Goal: Task Accomplishment & Management: Manage account settings

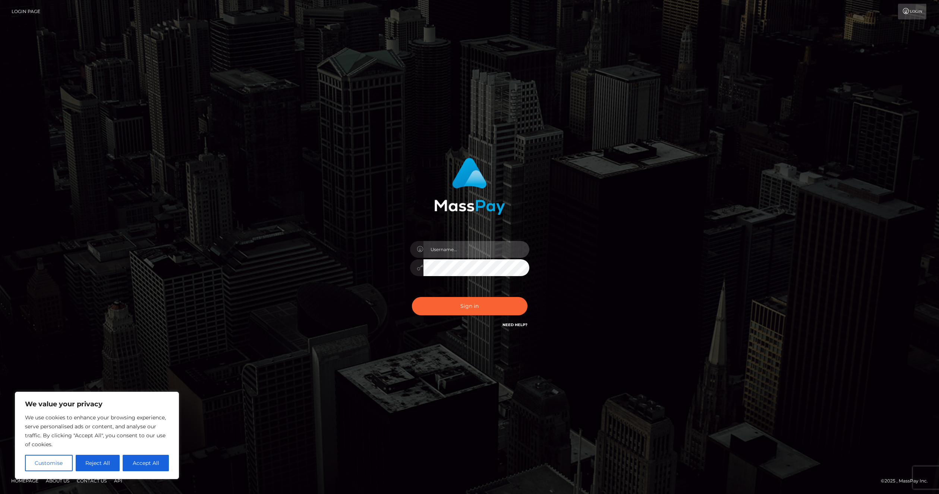
click at [453, 243] on input "text" at bounding box center [476, 249] width 106 height 17
type input "bnl4bW9kZXJAZ21haWwuY29t"
click at [464, 297] on div "Sign in Need Help?" at bounding box center [469, 308] width 130 height 33
click at [461, 304] on button "Sign in" at bounding box center [470, 306] width 116 height 18
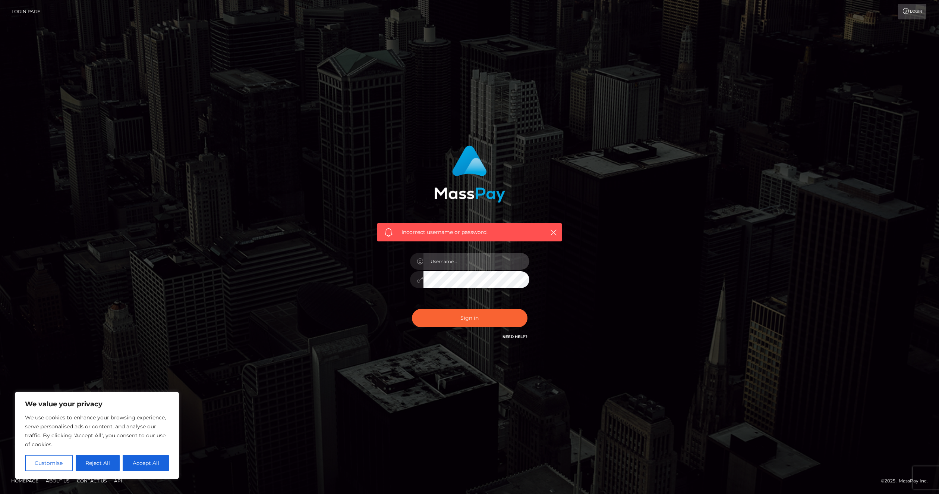
click at [464, 264] on input "text" at bounding box center [476, 261] width 106 height 17
type input "bnl4bW9kZXJAZ21haWwuY29t"
click at [470, 318] on button "Sign in" at bounding box center [470, 318] width 116 height 18
drag, startPoint x: 479, startPoint y: 252, endPoint x: 477, endPoint y: 256, distance: 4.7
click at [479, 252] on div at bounding box center [469, 275] width 130 height 57
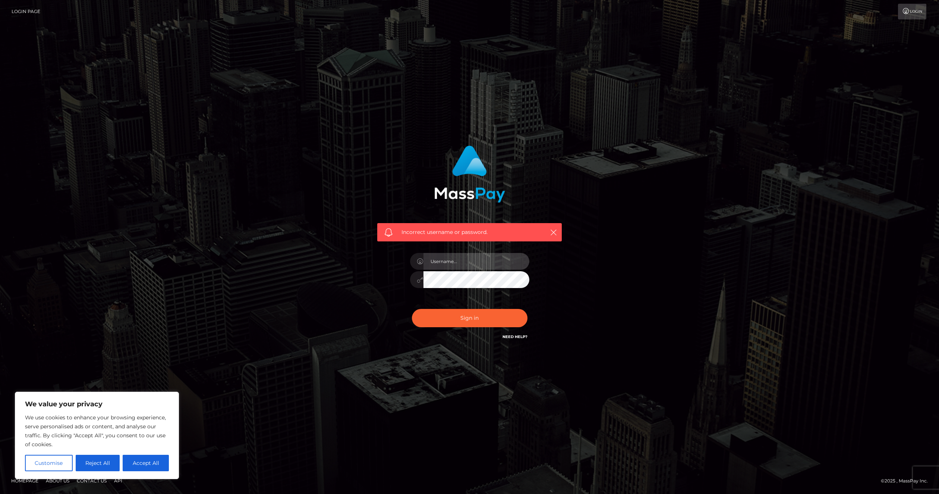
click at [476, 259] on input "text" at bounding box center [476, 261] width 106 height 17
type input "bnl4bW9kZXJAZ21haWwuY29t"
drag, startPoint x: 502, startPoint y: 263, endPoint x: 361, endPoint y: 259, distance: 141.0
click at [361, 259] on div "Incorrect username or password. bnl4bW9kZXJAZ21haWwuY29t" at bounding box center [469, 247] width 425 height 214
type input "Nyxmoder@gmail.com"
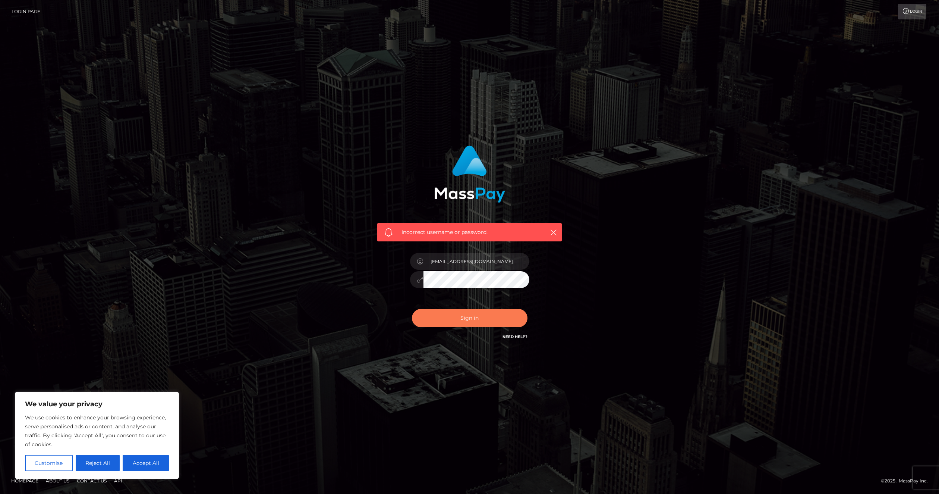
click at [461, 319] on button "Sign in" at bounding box center [470, 318] width 116 height 18
click at [106, 456] on button "Reject All" at bounding box center [98, 462] width 44 height 16
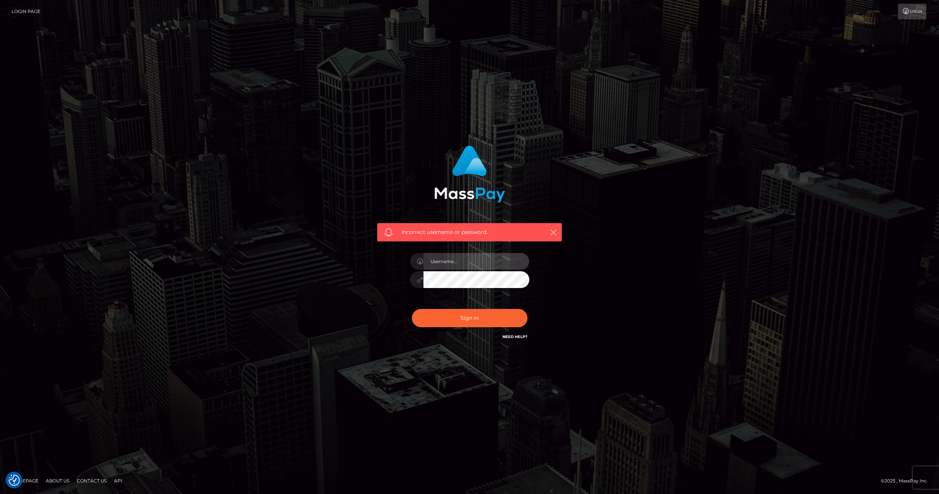
click at [472, 262] on input "text" at bounding box center [476, 261] width 106 height 17
type input "bnl4bW9kZXJAZ21haWwuY29t"
click at [409, 284] on div "bnl4bW9kZXJAZ21haWwuY29t" at bounding box center [469, 275] width 130 height 57
drag, startPoint x: 513, startPoint y: 262, endPoint x: 365, endPoint y: 260, distance: 147.6
click at [365, 260] on div "Incorrect username or password. bnl4bW9kZXJAZ21haWwuY29t" at bounding box center [469, 247] width 425 height 214
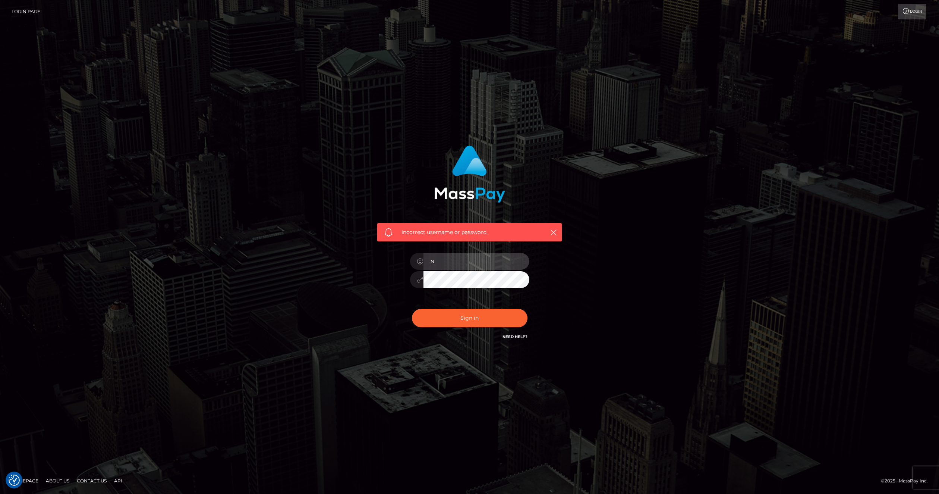
type input "Nyxmoder@gmail.com"
click at [474, 313] on button "Sign in" at bounding box center [470, 318] width 116 height 18
click at [517, 336] on link "Need Help?" at bounding box center [515, 336] width 25 height 5
click at [520, 337] on link "Need Help?" at bounding box center [515, 336] width 25 height 5
click at [553, 230] on icon "button" at bounding box center [553, 232] width 7 height 7
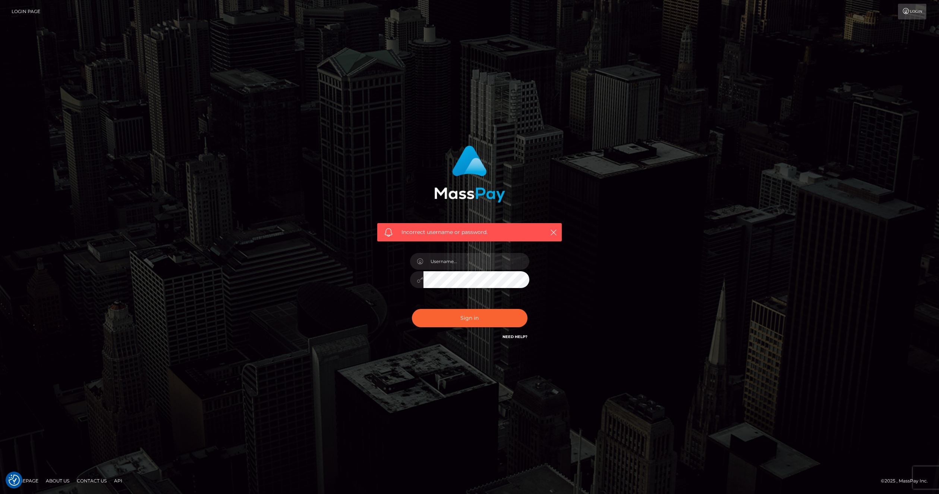
click at [523, 335] on link "Need Help?" at bounding box center [515, 336] width 25 height 5
click at [507, 335] on link "Need Help?" at bounding box center [515, 336] width 25 height 5
click at [507, 336] on link "Need Help?" at bounding box center [515, 336] width 25 height 5
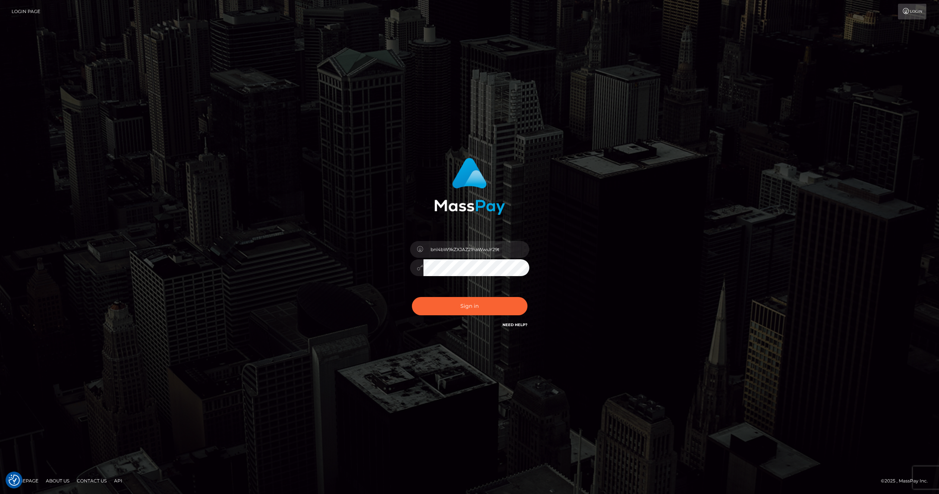
click at [520, 323] on link "Need Help?" at bounding box center [515, 324] width 25 height 5
click at [481, 298] on button "Sign in" at bounding box center [470, 306] width 116 height 18
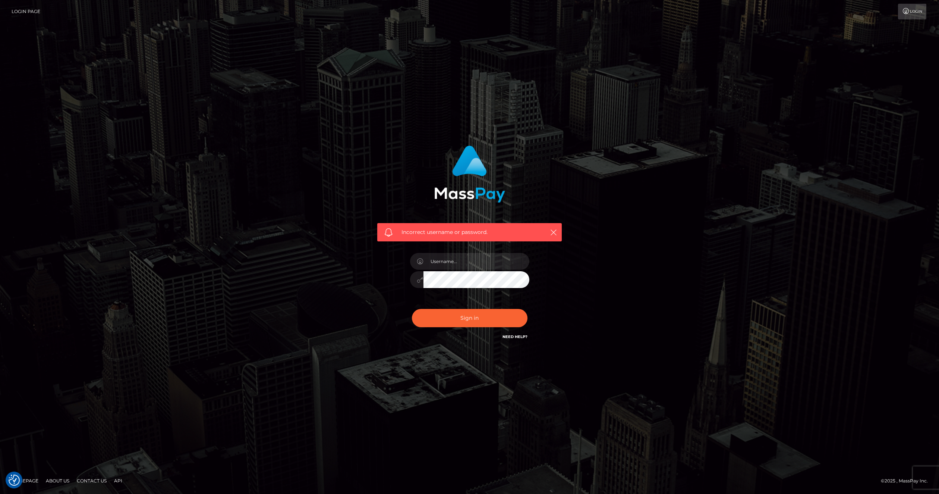
click at [516, 338] on link "Need Help?" at bounding box center [515, 336] width 25 height 5
click at [557, 234] on icon "button" at bounding box center [553, 232] width 7 height 7
click at [85, 481] on link "Contact Us" at bounding box center [92, 481] width 36 height 12
click at [515, 336] on link "Need Help?" at bounding box center [515, 336] width 25 height 5
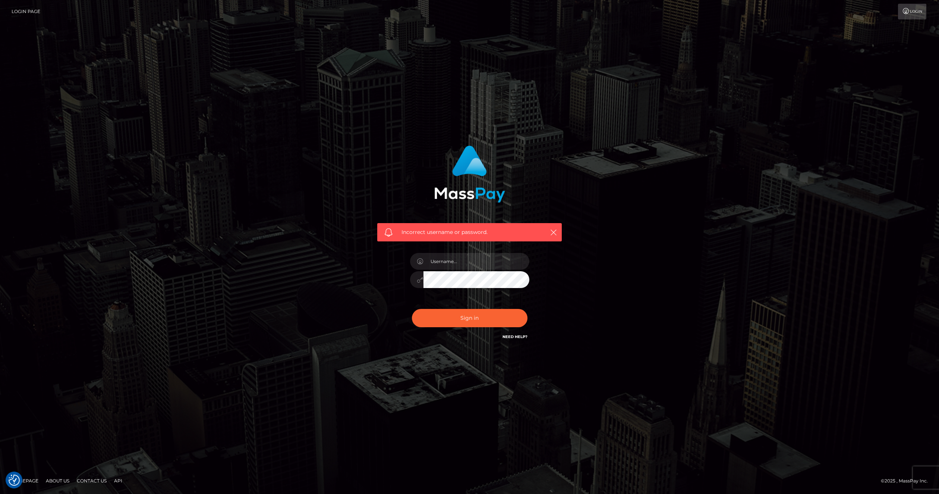
click at [515, 336] on link "Need Help?" at bounding box center [515, 336] width 25 height 5
click at [551, 231] on icon "button" at bounding box center [553, 232] width 7 height 7
click at [555, 227] on button "button" at bounding box center [553, 231] width 9 height 9
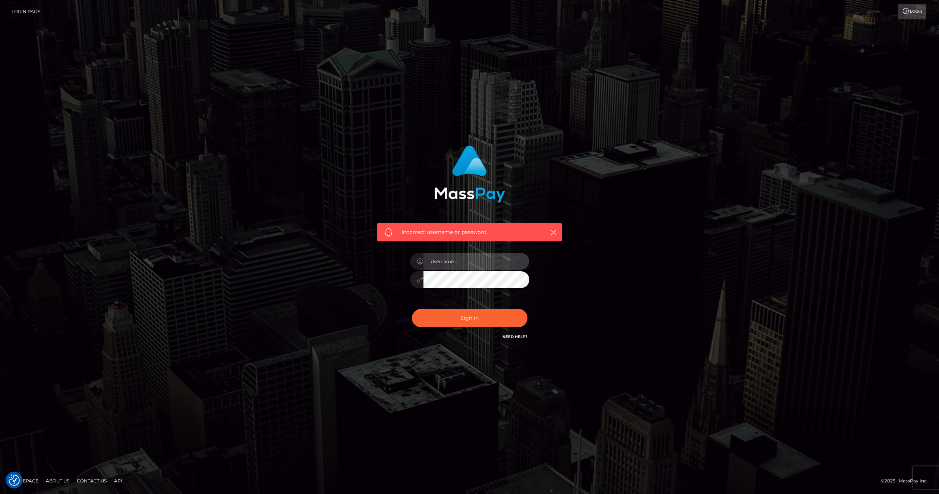
click at [451, 266] on input "text" at bounding box center [476, 261] width 106 height 17
type input "bnl4bW9kZXJAZ21haWwuY29t"
click at [508, 266] on input "bnl4bW9kZXJAZ21haWwuY29t" at bounding box center [476, 261] width 106 height 17
click at [504, 314] on button "Sign in" at bounding box center [470, 318] width 116 height 18
click at [483, 253] on input "text" at bounding box center [476, 261] width 106 height 17
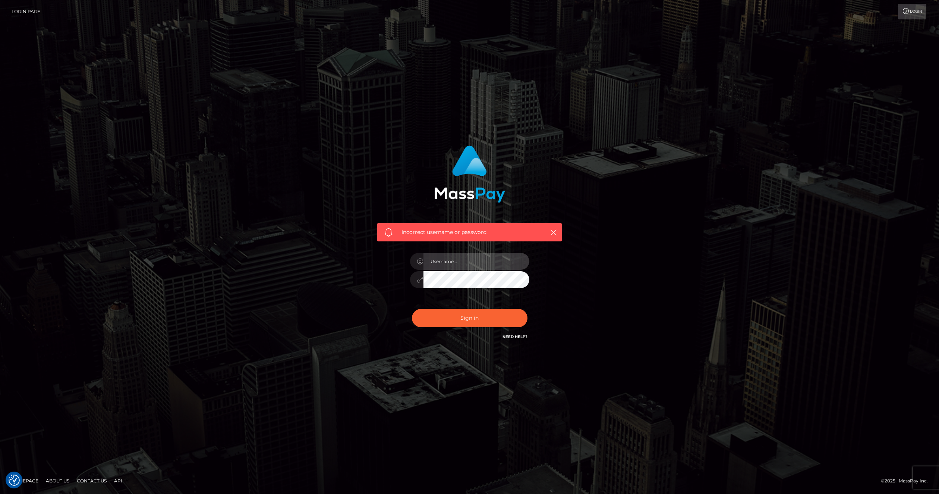
type input "bnl4bW9kZXJAZ21haWwuY29t"
drag, startPoint x: 507, startPoint y: 265, endPoint x: 412, endPoint y: 265, distance: 94.3
click at [412, 265] on div "bnl4bW9kZXJAZ21haWwuY29t" at bounding box center [469, 260] width 119 height 15
type input "Nyxmoder"
click at [470, 309] on button "Sign in" at bounding box center [470, 318] width 116 height 18
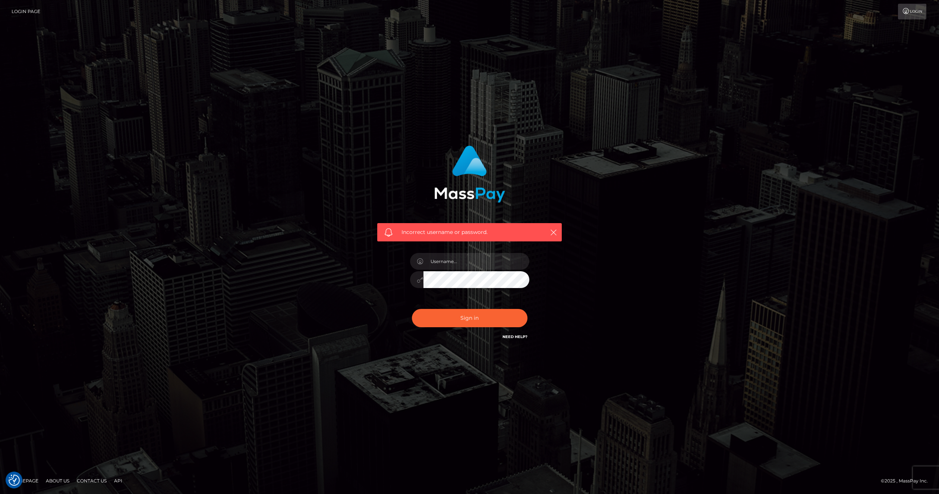
click at [529, 336] on div "Sign in Need Help?" at bounding box center [469, 320] width 130 height 33
click at [519, 333] on h6 "Need Help?" at bounding box center [515, 336] width 25 height 6
click at [519, 334] on h6 "Need Help?" at bounding box center [515, 336] width 25 height 6
click at [519, 334] on link "Need Help?" at bounding box center [515, 336] width 25 height 5
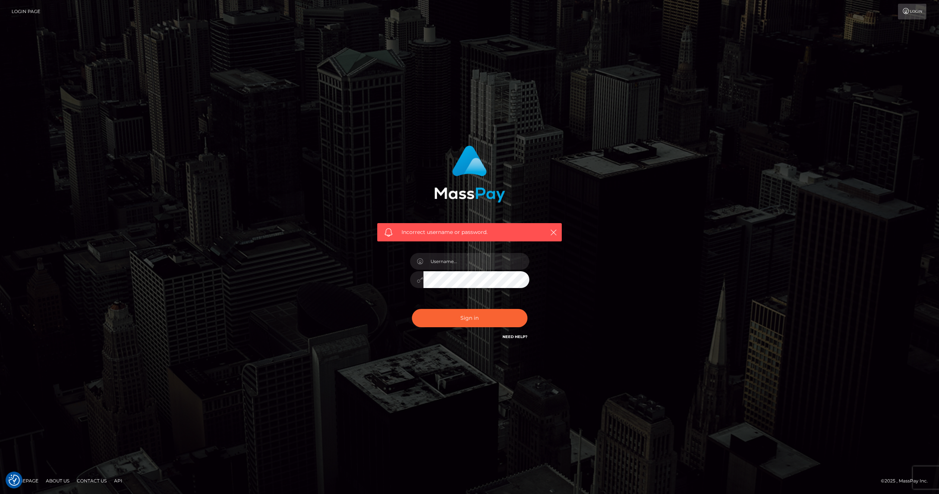
click at [519, 334] on link "Need Help?" at bounding box center [515, 336] width 25 height 5
click at [519, 335] on link "Need Help?" at bounding box center [515, 336] width 25 height 5
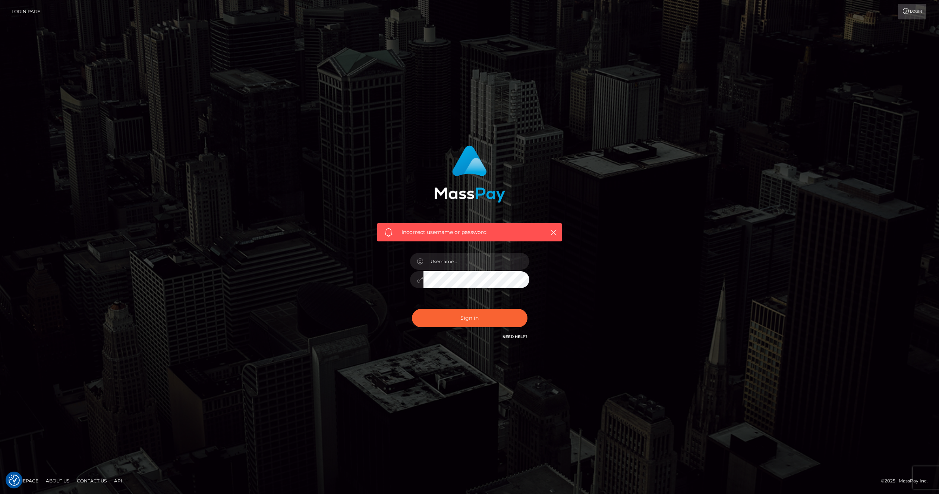
click at [519, 335] on link "Need Help?" at bounding box center [515, 336] width 25 height 5
click at [478, 259] on input "text" at bounding box center [476, 261] width 106 height 17
click at [478, 265] on input "text" at bounding box center [476, 261] width 106 height 17
type input "bnl4bW9kZXJAZ21haWwuY29t"
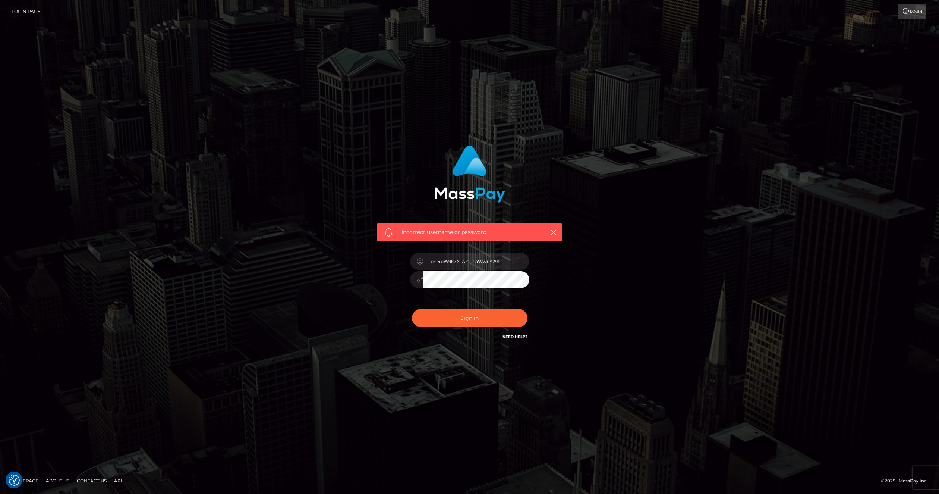
click at [505, 261] on input "bnl4bW9kZXJAZ21haWwuY29t" at bounding box center [476, 261] width 106 height 17
drag, startPoint x: 505, startPoint y: 261, endPoint x: 396, endPoint y: 266, distance: 109.0
click at [396, 266] on div "Incorrect username or password. bnl4bW9kZXJAZ21haWwuY29t" at bounding box center [470, 243] width 196 height 207
type input "Max"
click at [479, 312] on button "Sign in" at bounding box center [470, 318] width 116 height 18
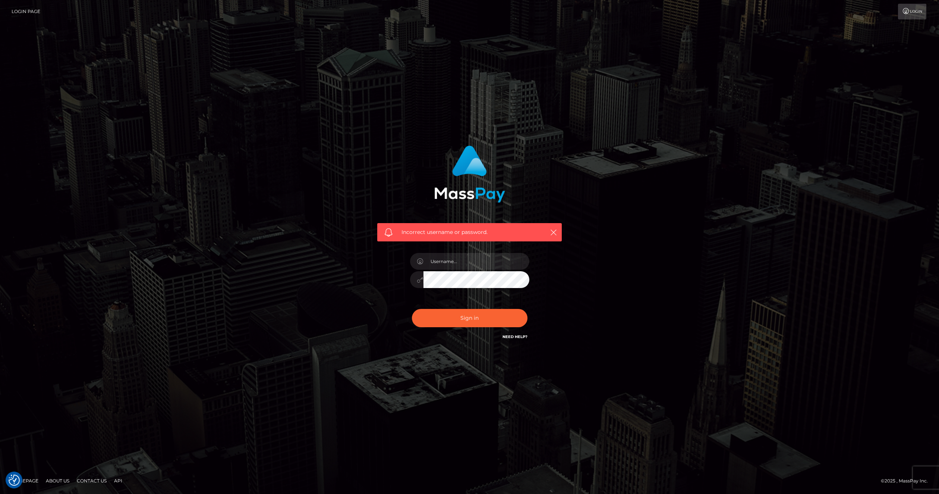
click at [514, 338] on link "Need Help?" at bounding box center [515, 336] width 25 height 5
click at [475, 267] on input "text" at bounding box center [476, 261] width 106 height 17
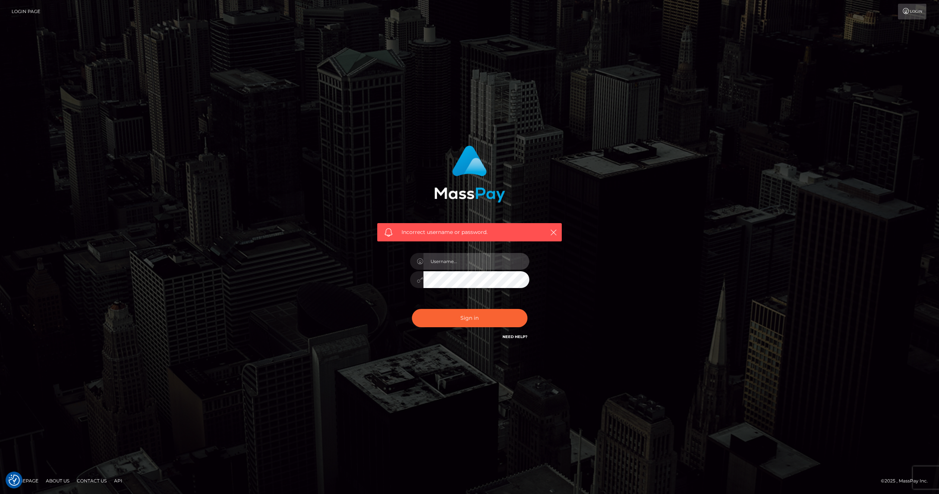
type input "bnl4bW9kZXJAZ21haWwuY29t"
click at [358, 284] on div "Incorrect username or password. bnl4bW9kZXJAZ21haWwuY29t" at bounding box center [469, 247] width 425 height 214
click at [622, 268] on div "Incorrect username or password. bnl4bW9kZXJAZ21haWwuY29t" at bounding box center [469, 247] width 425 height 214
click at [412, 309] on button "Sign in" at bounding box center [470, 318] width 116 height 18
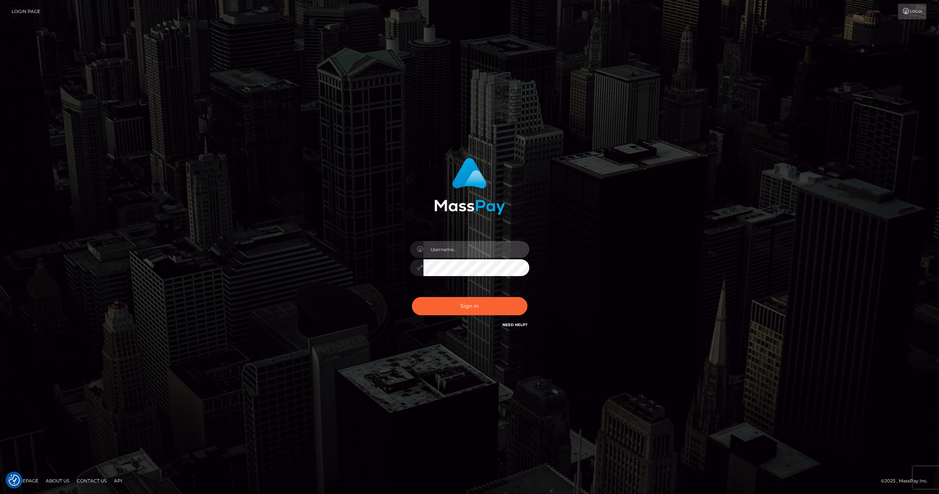
click at [481, 255] on input "text" at bounding box center [476, 249] width 106 height 17
click at [476, 252] on input "text" at bounding box center [476, 249] width 106 height 17
type input "bnl4bW9kZXJAZ21haWwuY29t"
click at [447, 308] on button "Sign in" at bounding box center [470, 306] width 116 height 18
